Goal: Navigation & Orientation: Find specific page/section

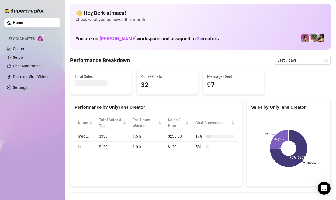
click at [228, 63] on div "Performance Breakdown Last 7 days" at bounding box center [200, 60] width 261 height 9
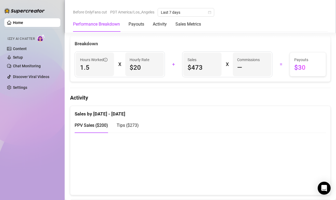
scroll to position [212, 0]
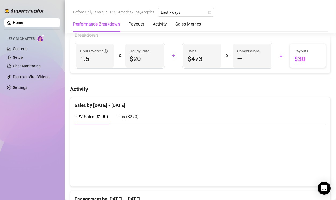
click at [120, 117] on span "Tips ( $273 )" at bounding box center [128, 116] width 22 height 5
click at [97, 116] on span "PPV Sales ( $200 )" at bounding box center [91, 116] width 33 height 5
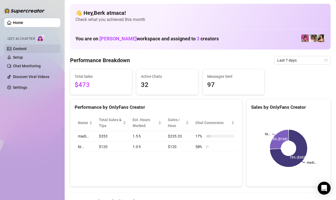
click at [27, 51] on link "Content" at bounding box center [20, 49] width 14 height 4
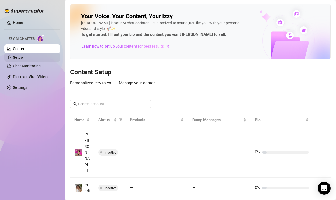
click at [23, 58] on link "Setup" at bounding box center [18, 57] width 10 height 4
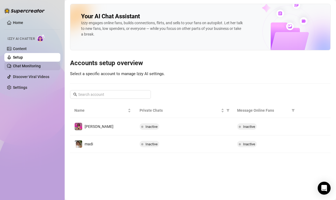
click at [33, 67] on link "Chat Monitoring" at bounding box center [27, 66] width 28 height 4
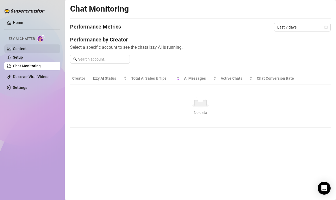
click at [25, 47] on link "Content" at bounding box center [20, 49] width 14 height 4
